Goal: Find specific page/section: Find specific page/section

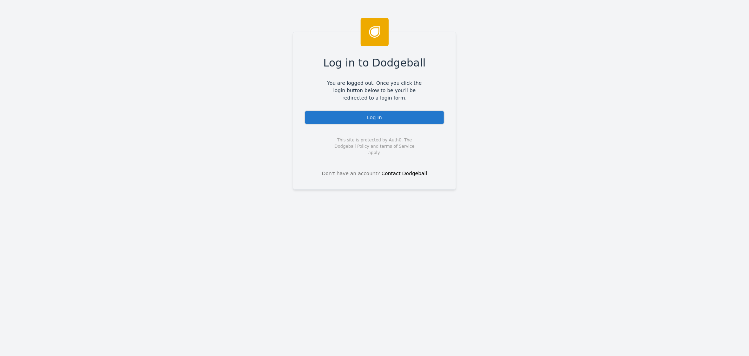
click at [405, 129] on div "Log in to Dodgeball You are logged out. Once you click the login button below t…" at bounding box center [374, 111] width 163 height 158
click at [406, 123] on div "Log In" at bounding box center [375, 117] width 140 height 14
